Goal: Transaction & Acquisition: Purchase product/service

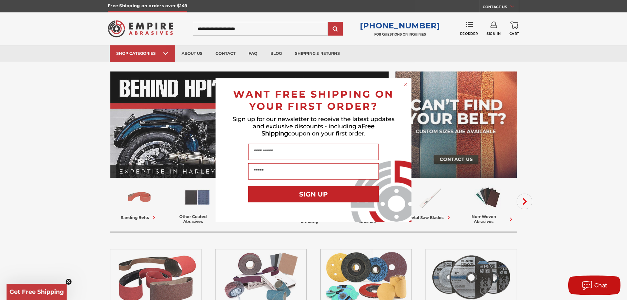
click at [218, 25] on div "Close dialog WANT FREE SHIPPING ON YOUR FIRST ORDER? Sign up for our newsletter…" at bounding box center [313, 150] width 627 height 300
drag, startPoint x: 220, startPoint y: 25, endPoint x: 280, endPoint y: 44, distance: 63.5
click at [220, 25] on div "Close dialog WANT FREE SHIPPING ON YOUR FIRST ORDER? Sign up for our newsletter…" at bounding box center [313, 150] width 627 height 300
click at [406, 84] on circle "Close dialog" at bounding box center [406, 84] width 6 height 6
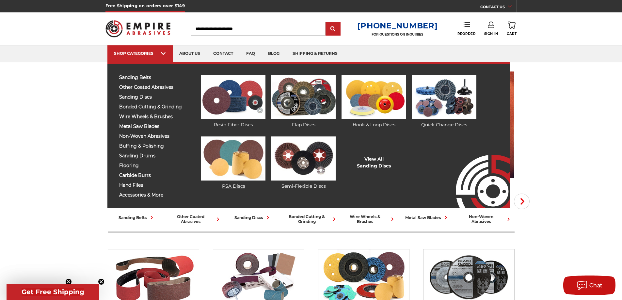
click at [236, 160] on img at bounding box center [233, 158] width 64 height 44
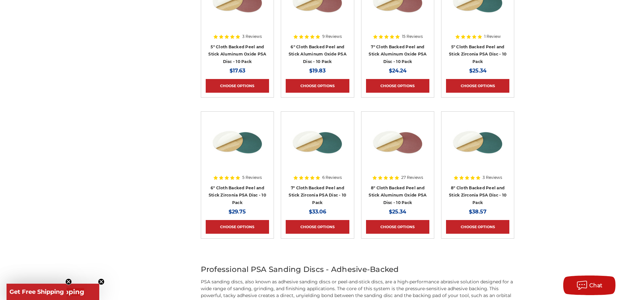
scroll to position [261, 0]
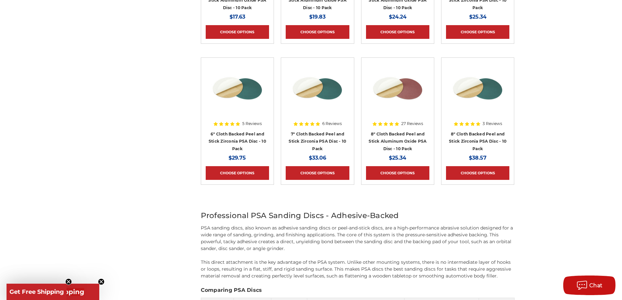
scroll to position [457, 0]
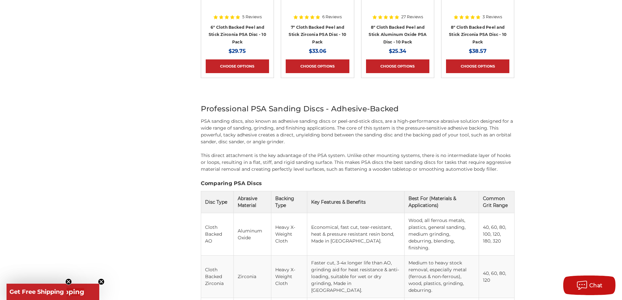
scroll to position [392, 0]
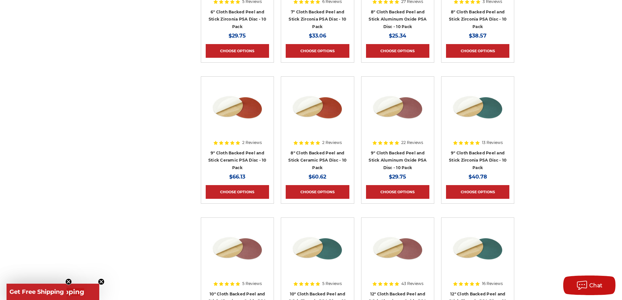
scroll to position [555, 0]
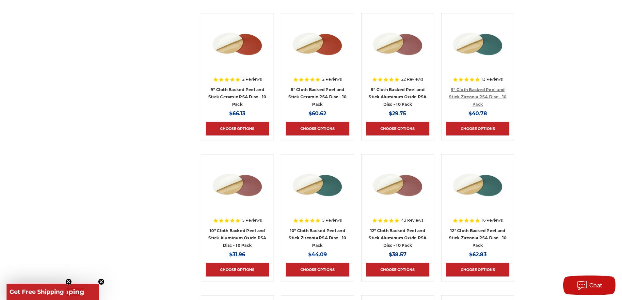
click at [472, 97] on link "9" Cloth Backed Peel and Stick Zirconia PSA Disc - 10 Pack" at bounding box center [477, 97] width 57 height 20
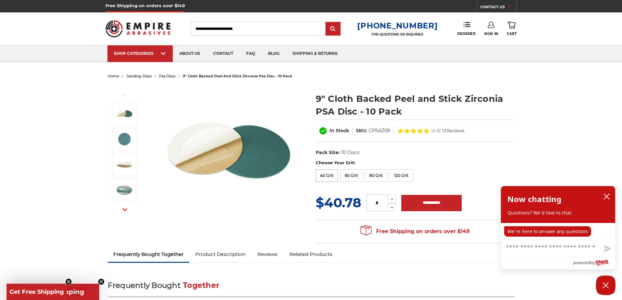
drag, startPoint x: 310, startPoint y: 178, endPoint x: 323, endPoint y: 177, distance: 13.1
click at [311, 177] on section "Previous Next" at bounding box center [207, 151] width 208 height 131
drag, startPoint x: 327, startPoint y: 176, endPoint x: 328, endPoint y: 168, distance: 9.0
click at [327, 176] on label "40 Grit" at bounding box center [327, 175] width 23 height 12
